Goal: Information Seeking & Learning: Learn about a topic

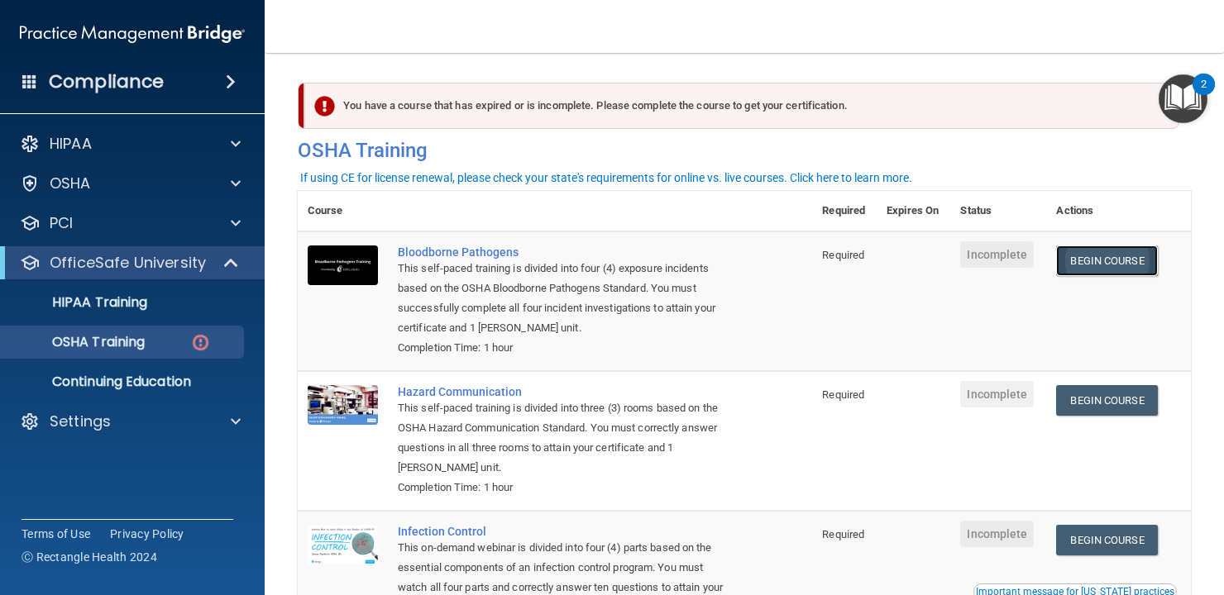
click at [1086, 261] on link "Begin Course" at bounding box center [1106, 261] width 101 height 31
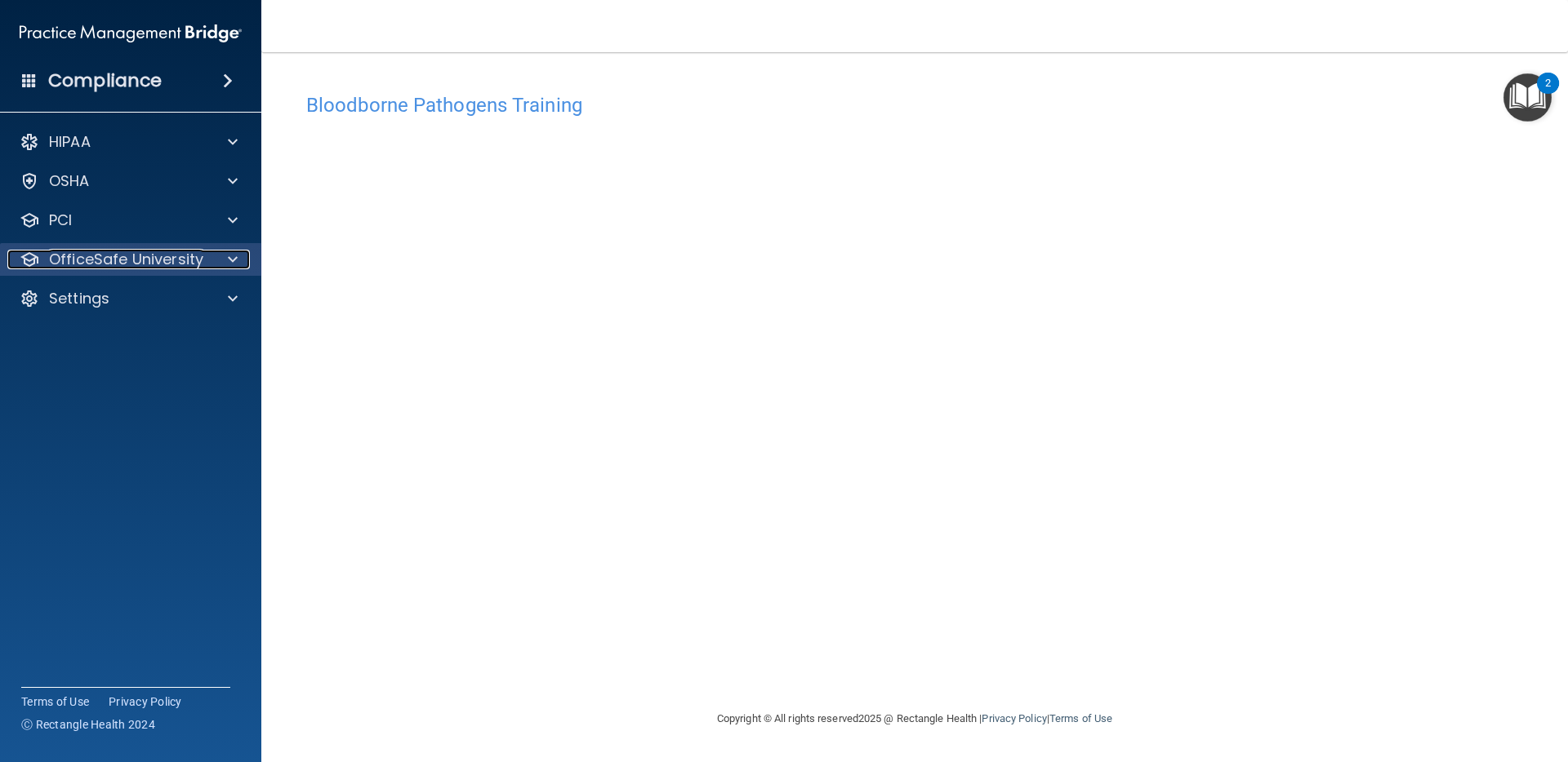
click at [165, 267] on p "OfficeSafe University" at bounding box center [126, 260] width 154 height 20
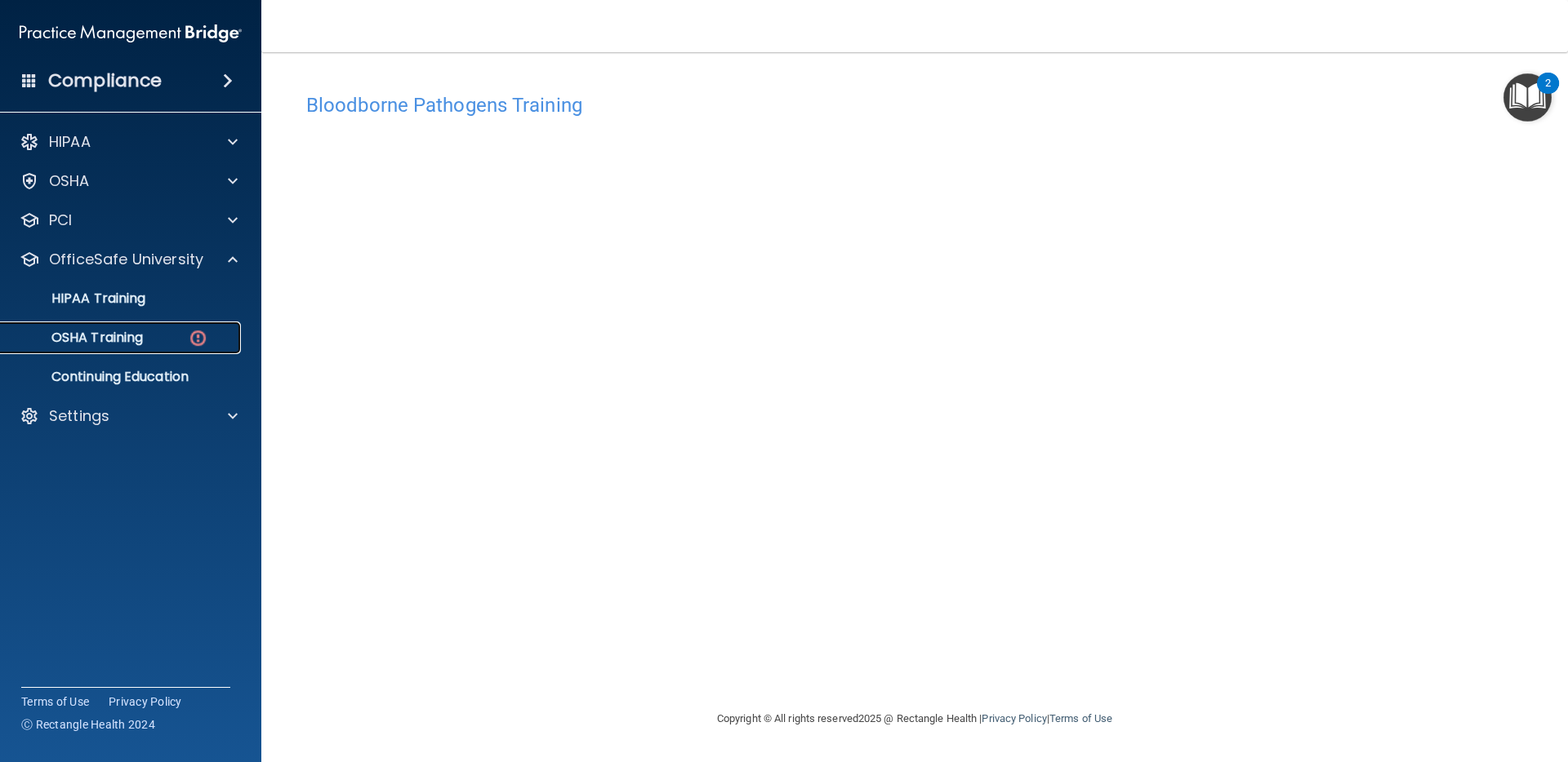
click at [118, 338] on p "OSHA Training" at bounding box center [77, 338] width 132 height 17
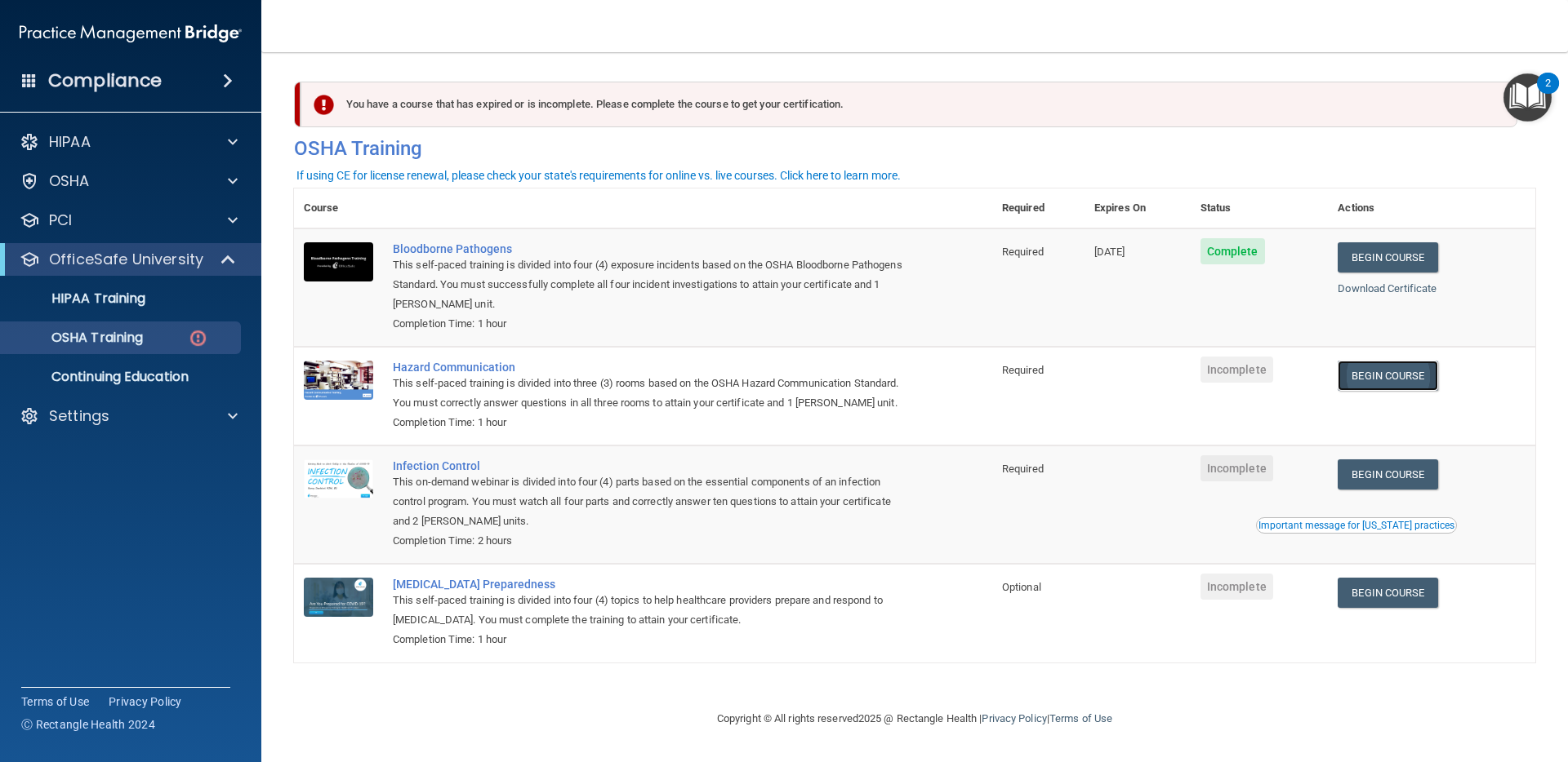
click at [1208, 377] on link "Begin Course" at bounding box center [1387, 376] width 100 height 31
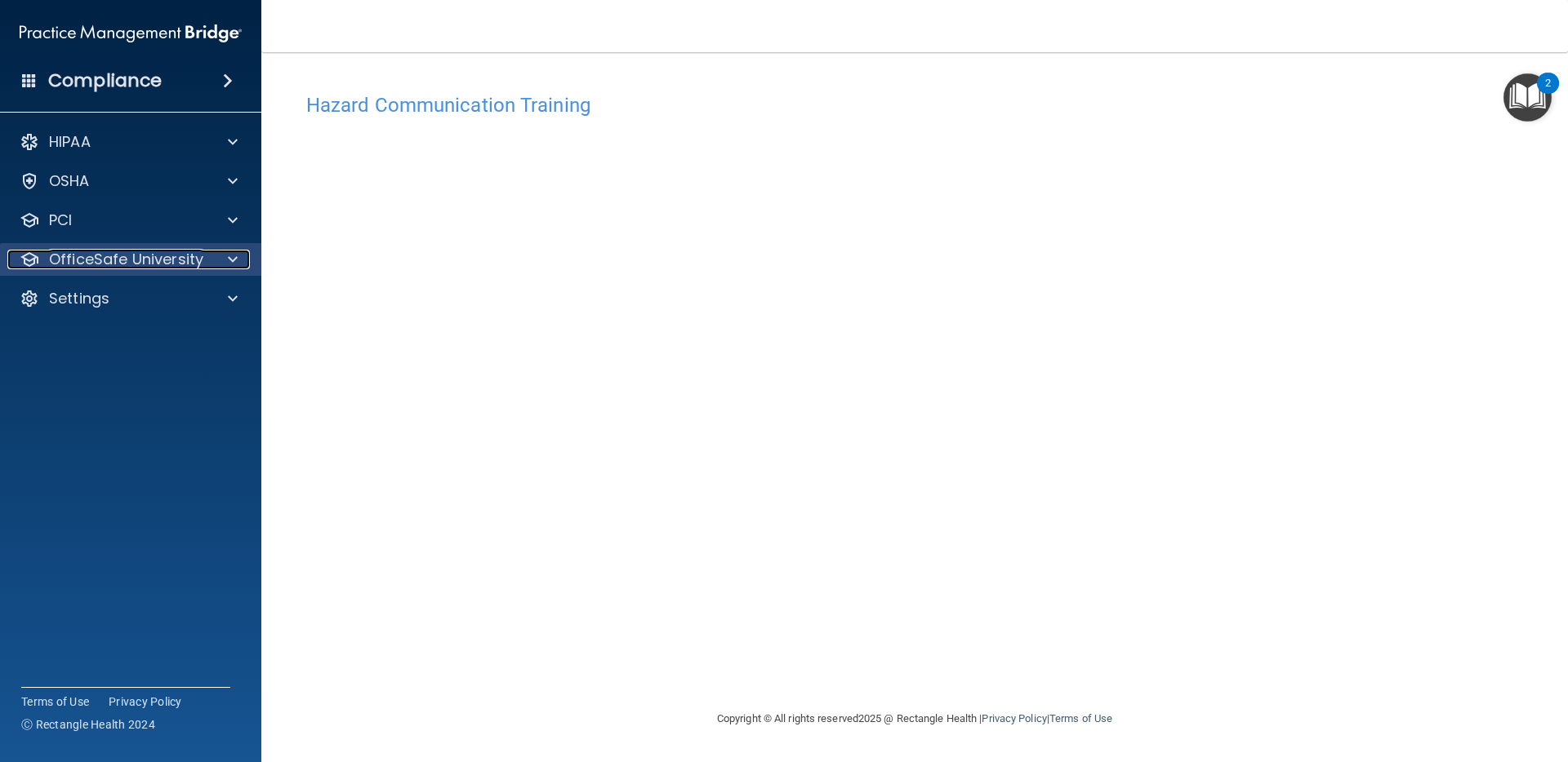
click at [174, 262] on p "OfficeSafe University" at bounding box center [126, 260] width 154 height 20
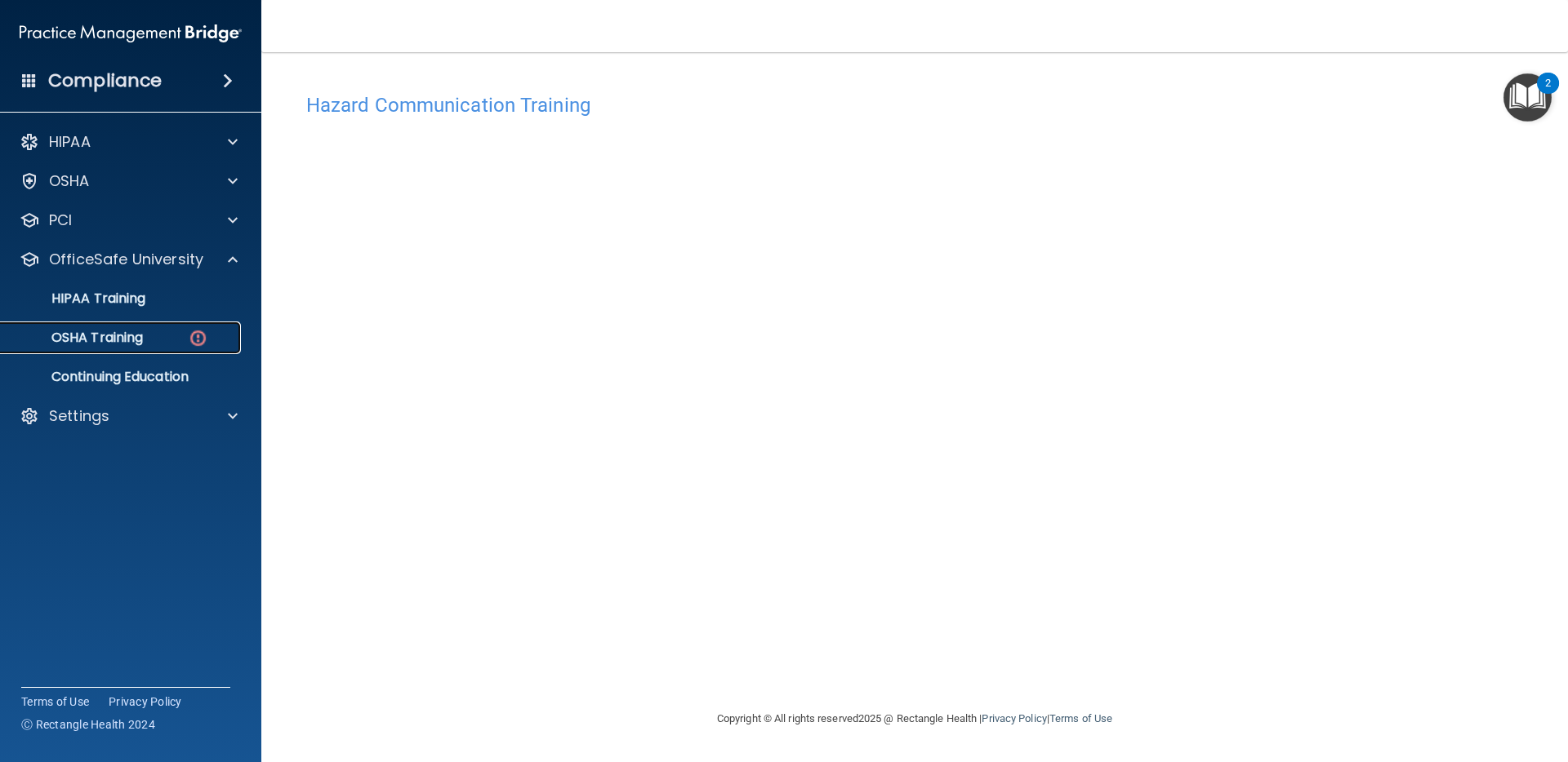
click at [105, 340] on p "OSHA Training" at bounding box center [77, 338] width 132 height 17
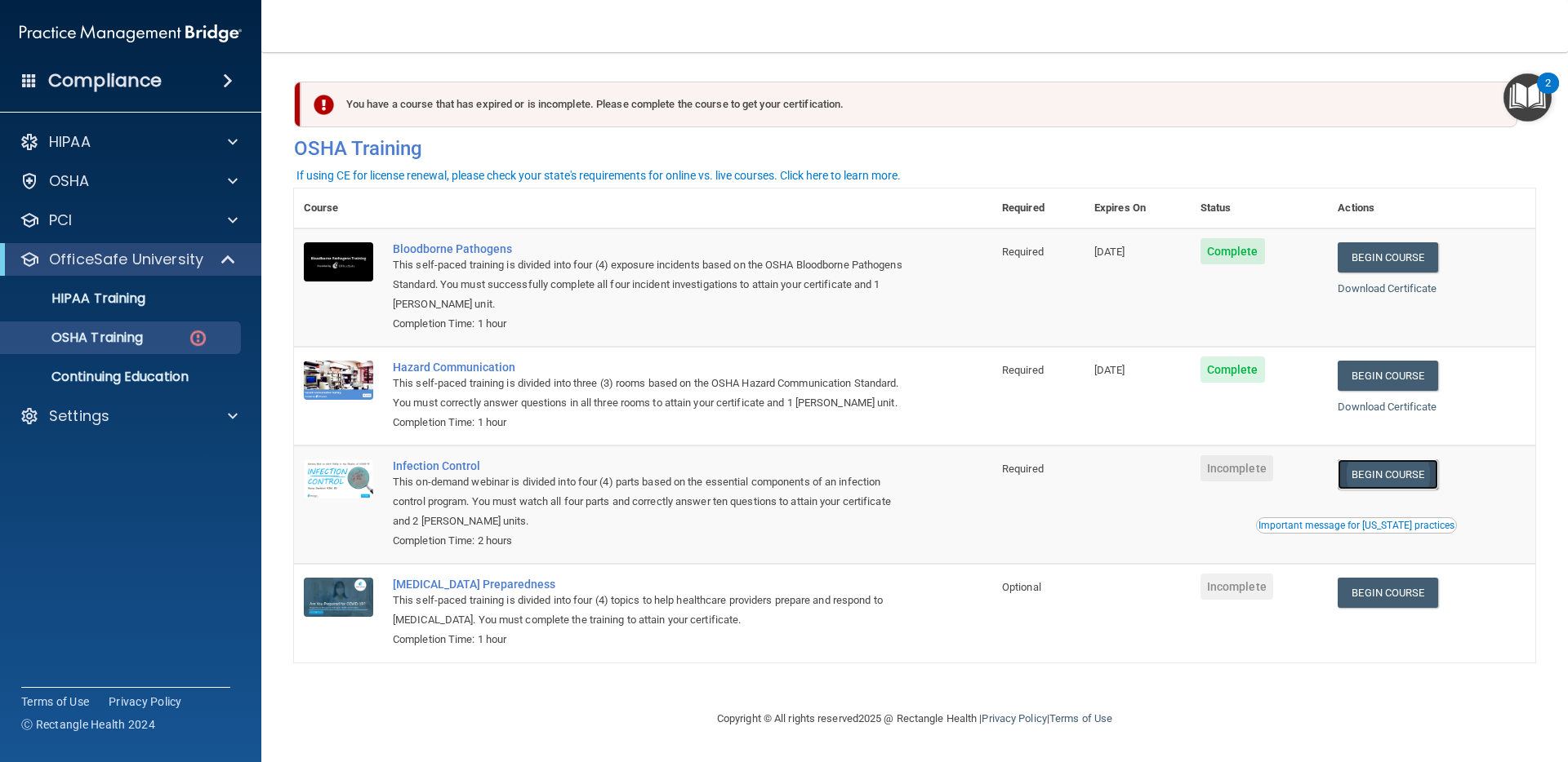
click at [1404, 472] on link "Begin Course" at bounding box center [1387, 475] width 100 height 31
